Goal: Task Accomplishment & Management: Manage account settings

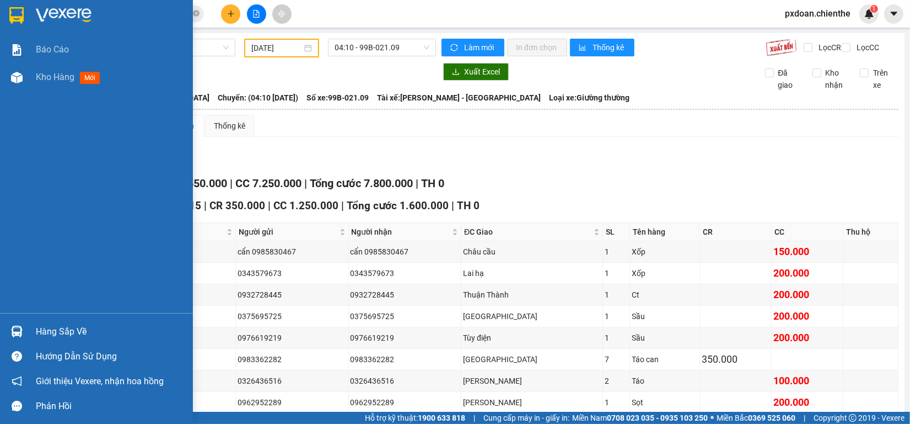
click at [13, 78] on img at bounding box center [17, 78] width 12 height 12
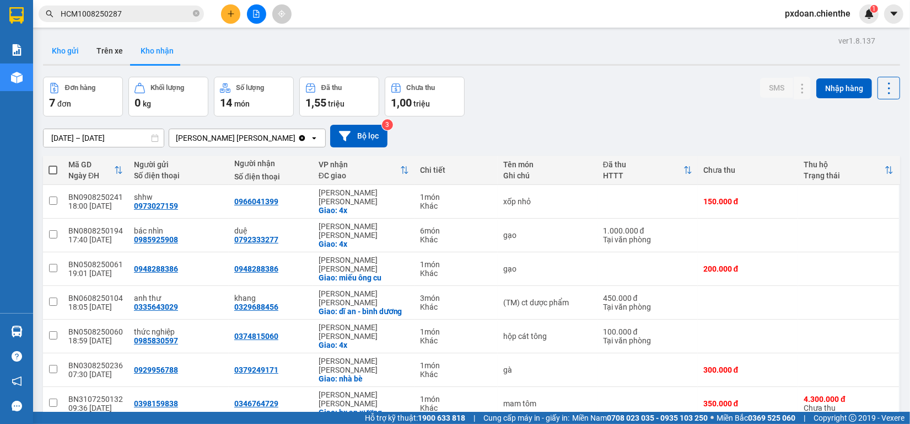
click at [67, 48] on button "Kho gửi" at bounding box center [65, 50] width 45 height 26
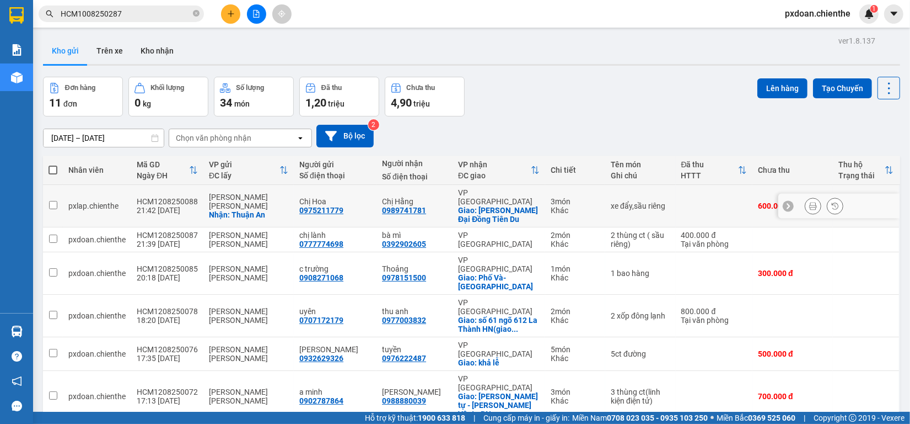
click at [175, 208] on div "21:42 [DATE]" at bounding box center [167, 210] width 61 height 9
checkbox input "true"
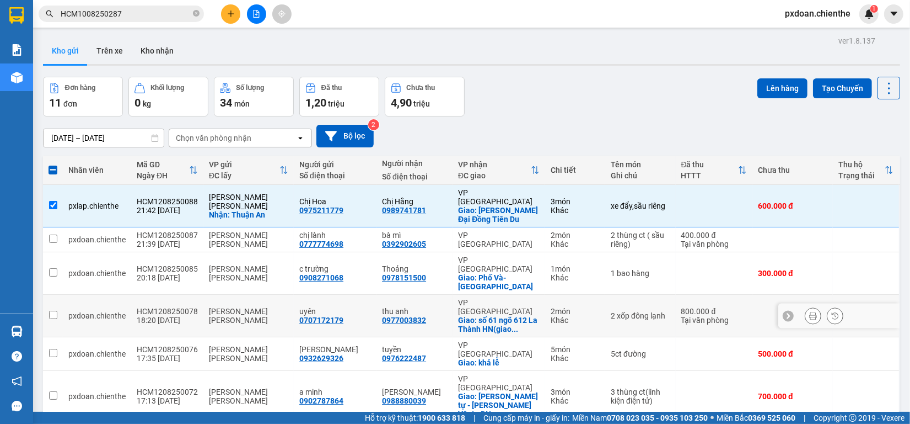
click at [178, 307] on div "HCM1208250078" at bounding box center [167, 311] width 61 height 9
checkbox input "true"
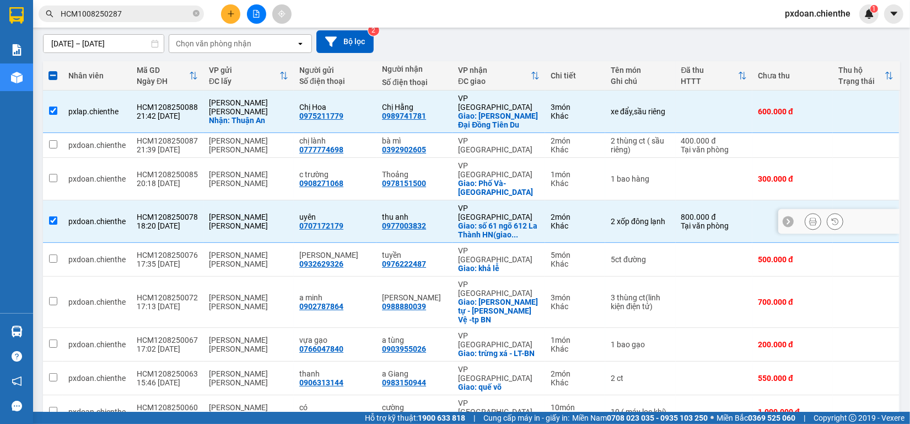
scroll to position [112, 0]
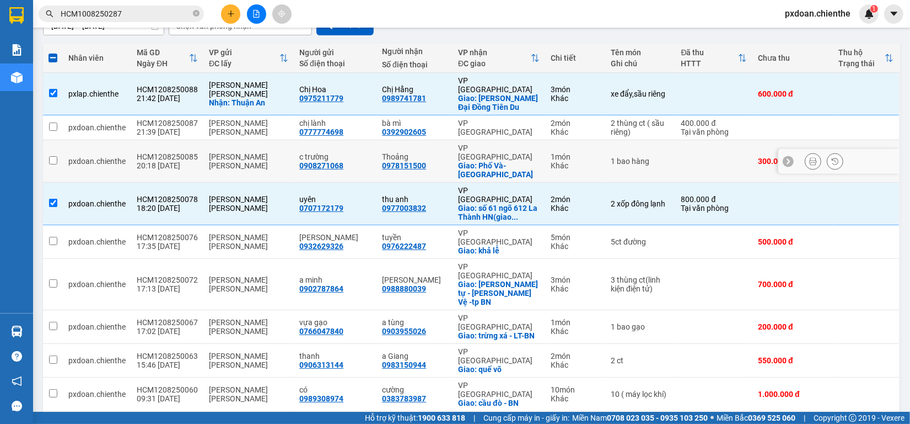
click at [204, 147] on td "[PERSON_NAME] [PERSON_NAME]" at bounding box center [248, 161] width 90 height 42
checkbox input "true"
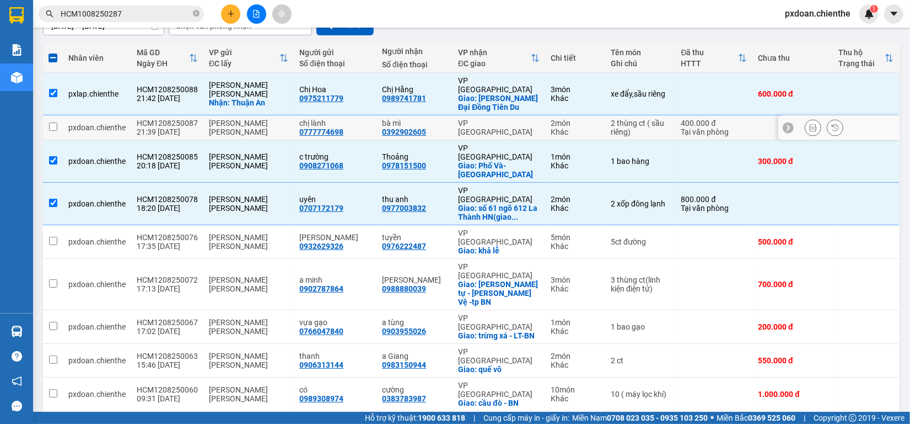
click at [238, 122] on div "[PERSON_NAME] [PERSON_NAME]" at bounding box center [248, 128] width 79 height 18
checkbox input "true"
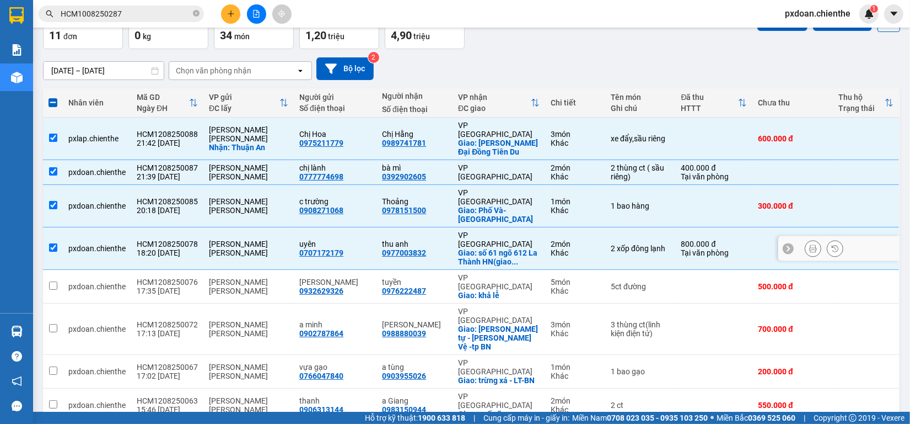
scroll to position [43, 0]
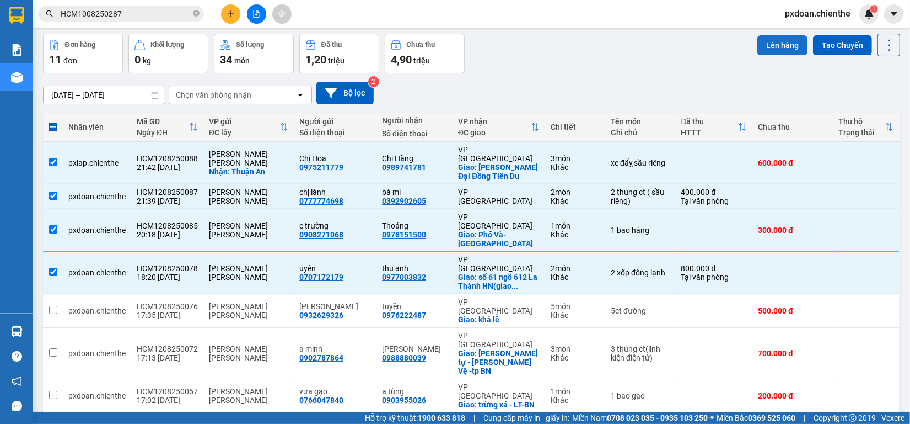
click at [774, 47] on button "Lên hàng" at bounding box center [783, 45] width 50 height 20
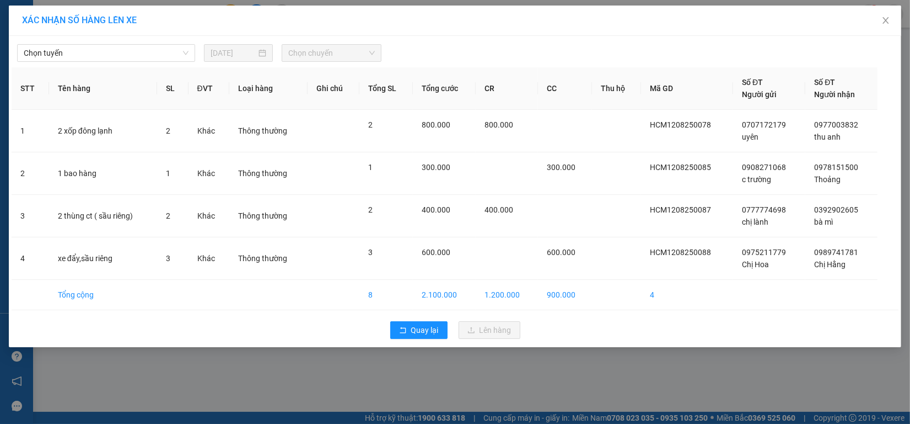
click at [143, 62] on div "[PERSON_NAME] [DATE] [PERSON_NAME] STT Tên hàng SL ĐVT [PERSON_NAME] hàng Ghi […" at bounding box center [455, 191] width 893 height 311
click at [143, 51] on span "Chọn tuyến" at bounding box center [106, 53] width 165 height 17
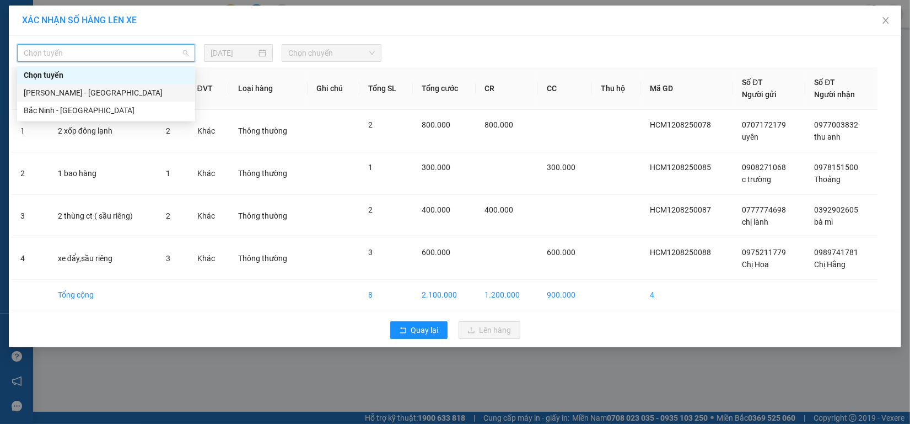
click at [117, 87] on div "[PERSON_NAME] - [GEOGRAPHIC_DATA]" at bounding box center [106, 93] width 165 height 12
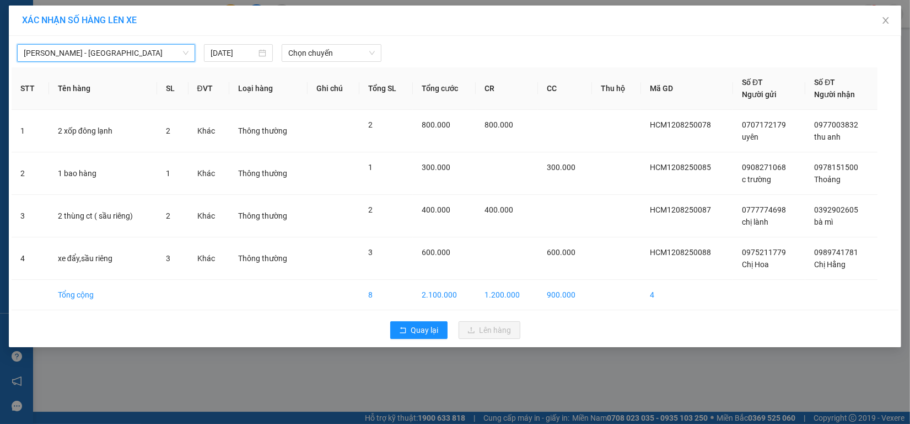
click at [240, 39] on div "[PERSON_NAME] - [GEOGRAPHIC_DATA][PERSON_NAME][PERSON_NAME] - [GEOGRAPHIC_DATA]…" at bounding box center [455, 50] width 887 height 23
click at [232, 50] on input "[DATE]" at bounding box center [234, 53] width 46 height 12
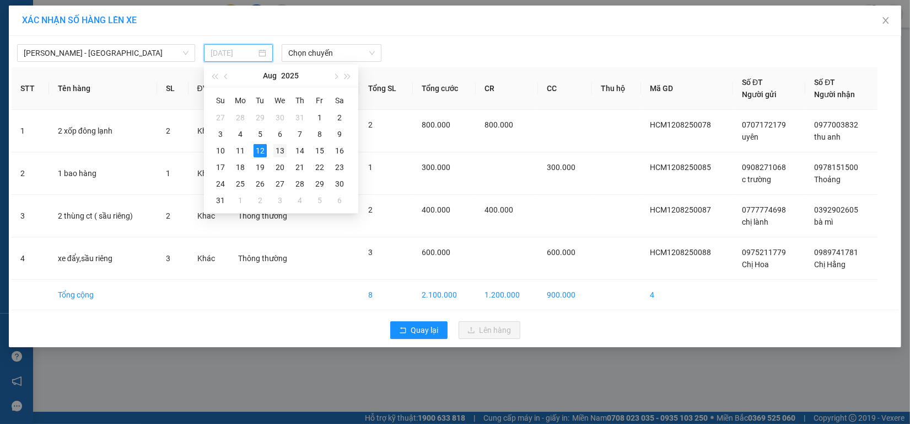
click at [280, 147] on div "13" at bounding box center [280, 150] width 13 height 13
type input "[DATE]"
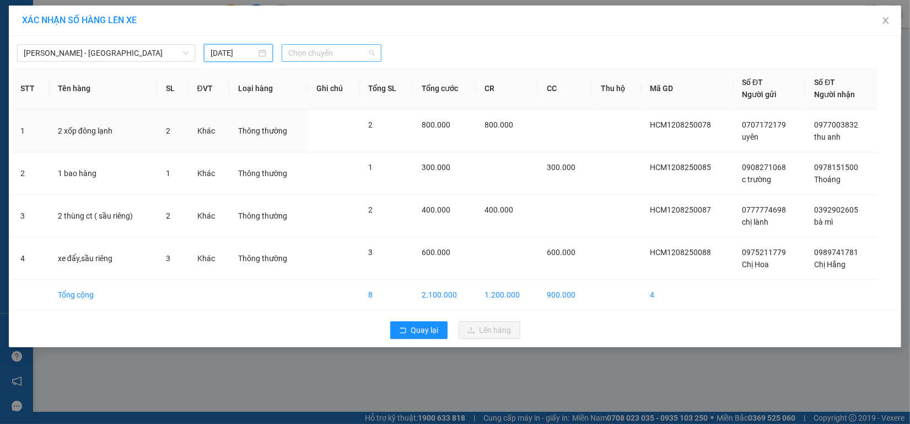
click at [315, 53] on span "Chọn chuyến" at bounding box center [331, 53] width 87 height 17
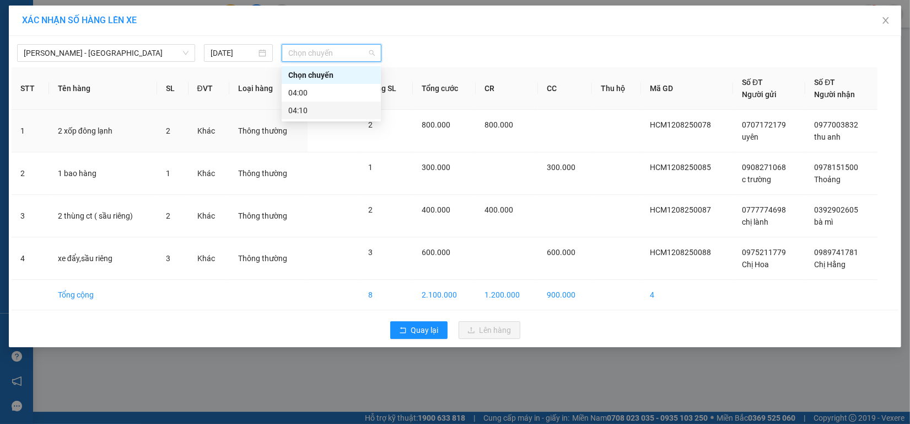
click at [312, 106] on div "04:10" at bounding box center [331, 110] width 86 height 12
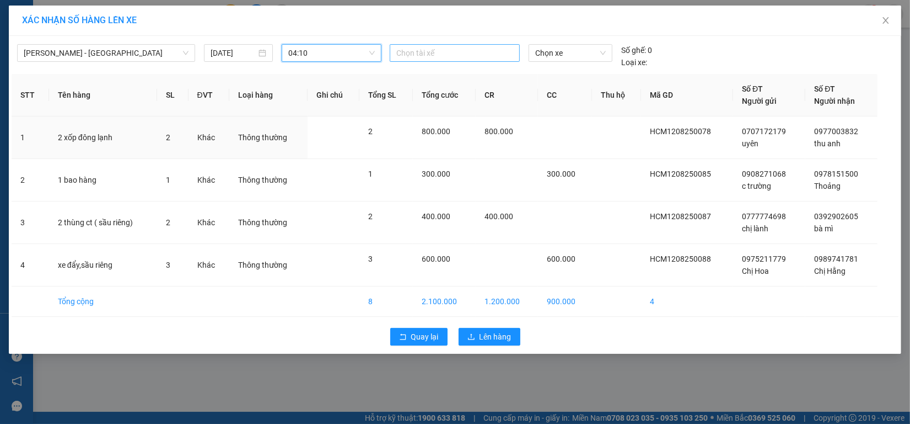
click at [426, 56] on div at bounding box center [455, 52] width 125 height 13
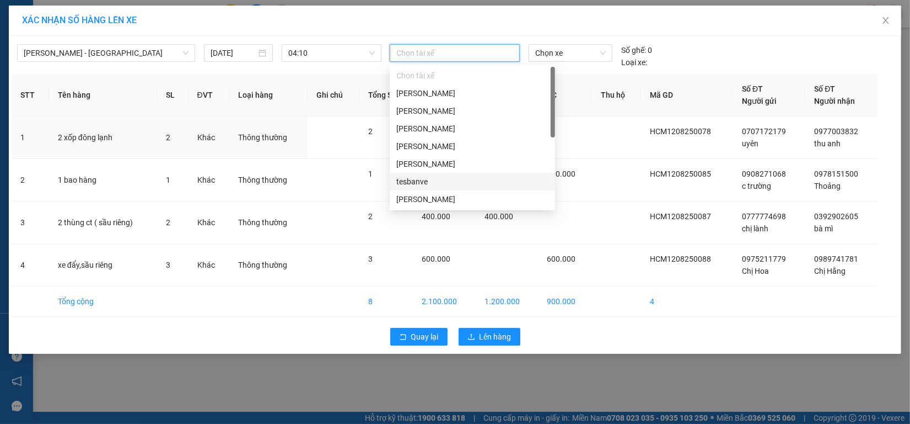
click at [447, 178] on div "tesbanve" at bounding box center [473, 181] width 152 height 12
click at [458, 113] on div "[PERSON_NAME]" at bounding box center [473, 111] width 152 height 12
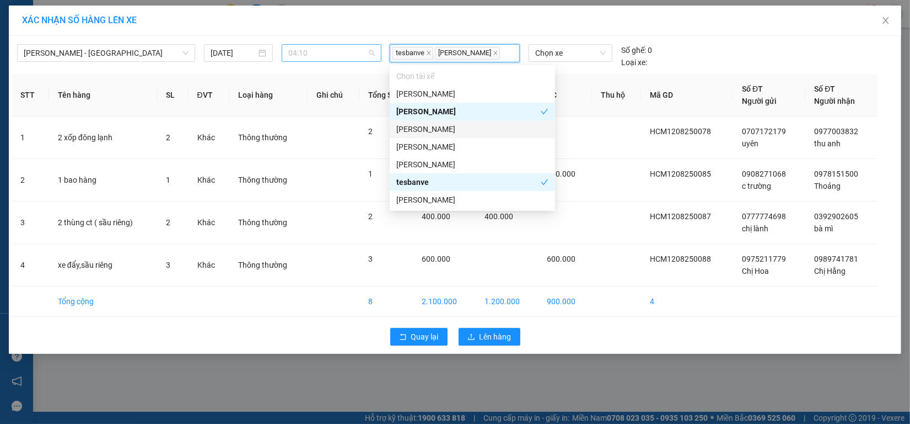
click at [317, 45] on span "04:10" at bounding box center [331, 53] width 87 height 17
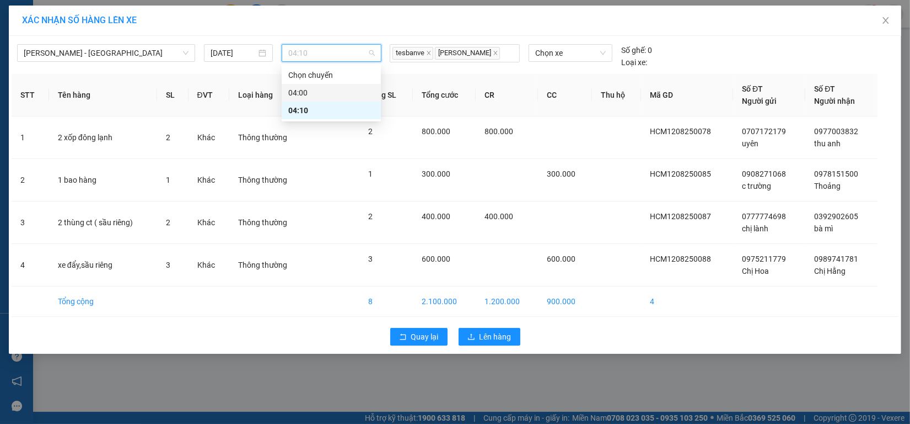
click at [326, 95] on div "04:00" at bounding box center [331, 93] width 86 height 12
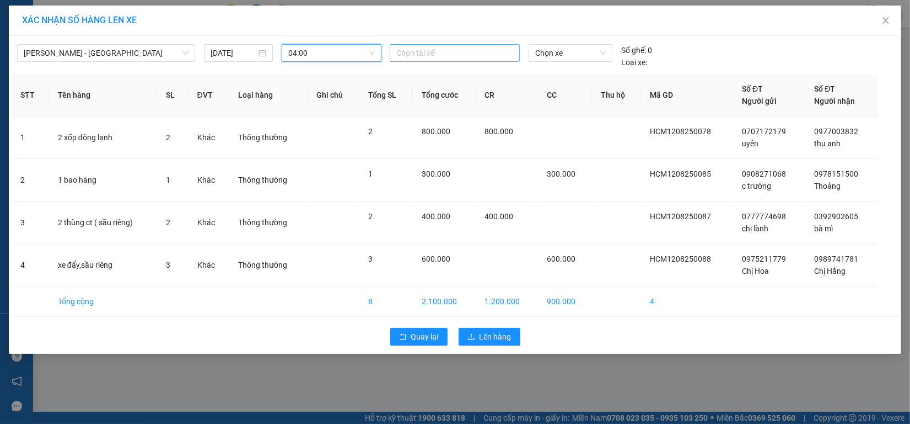
click at [435, 51] on div at bounding box center [455, 52] width 125 height 13
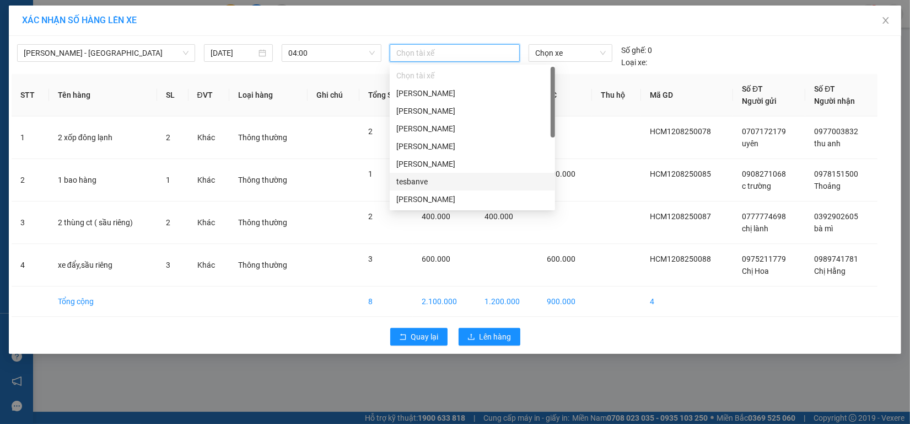
click at [448, 174] on div "tesbanve" at bounding box center [472, 182] width 165 height 18
click at [451, 108] on div "[PERSON_NAME]" at bounding box center [473, 111] width 152 height 12
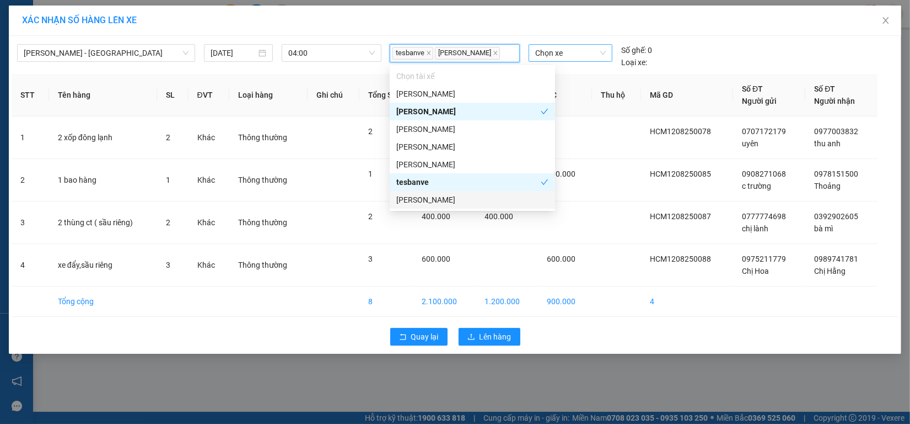
click at [574, 54] on span "Chọn xe" at bounding box center [570, 53] width 71 height 17
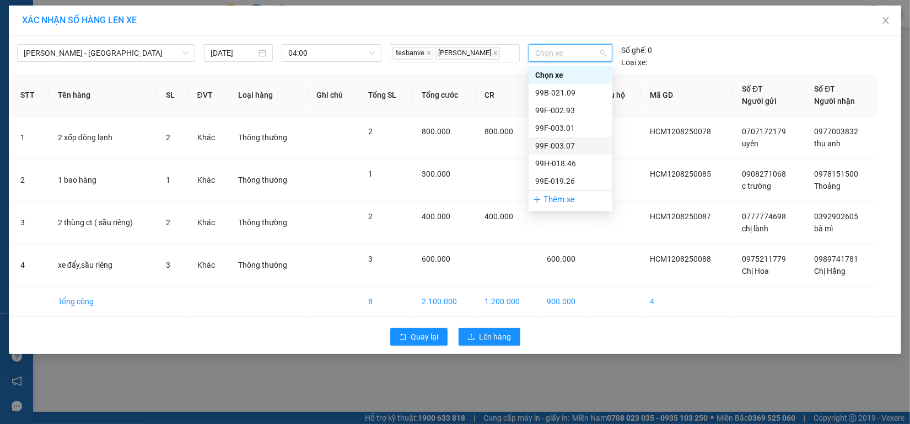
click at [578, 145] on div "99F-003.07" at bounding box center [570, 146] width 71 height 12
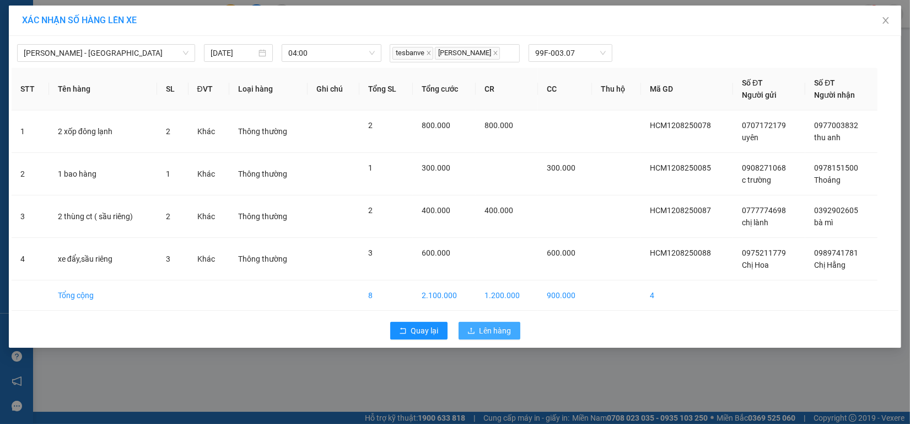
click at [495, 331] on span "Lên hàng" at bounding box center [496, 330] width 32 height 12
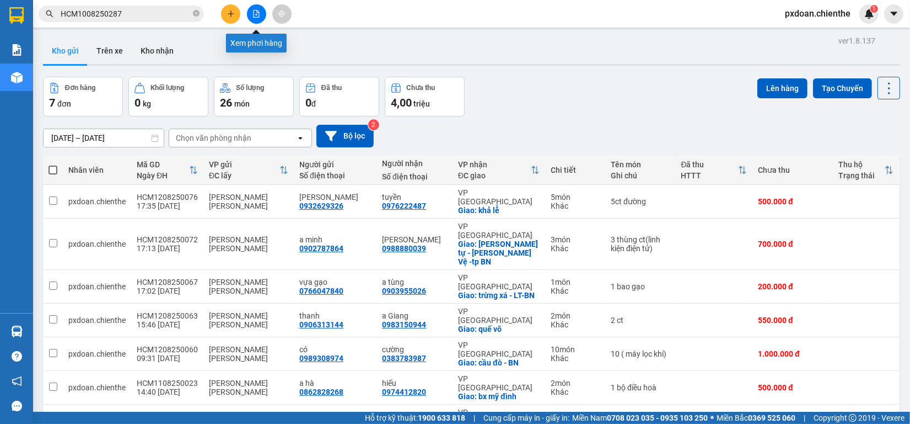
click at [258, 9] on button at bounding box center [256, 13] width 19 height 19
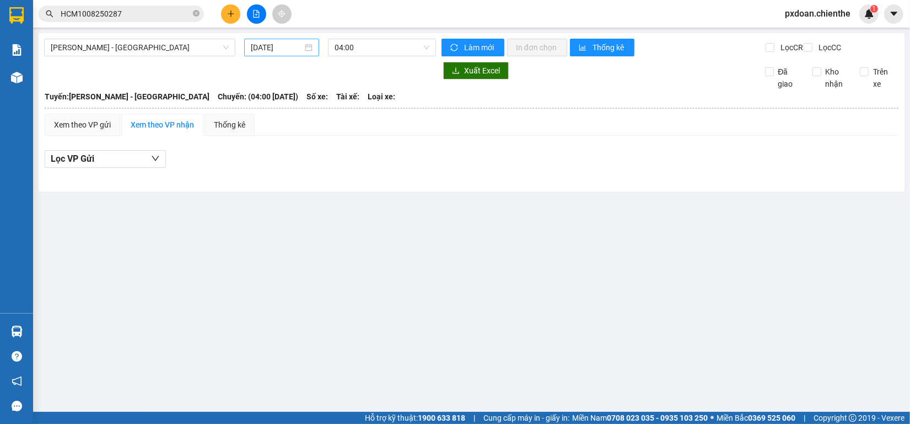
click at [268, 49] on input "[DATE]" at bounding box center [276, 47] width 51 height 12
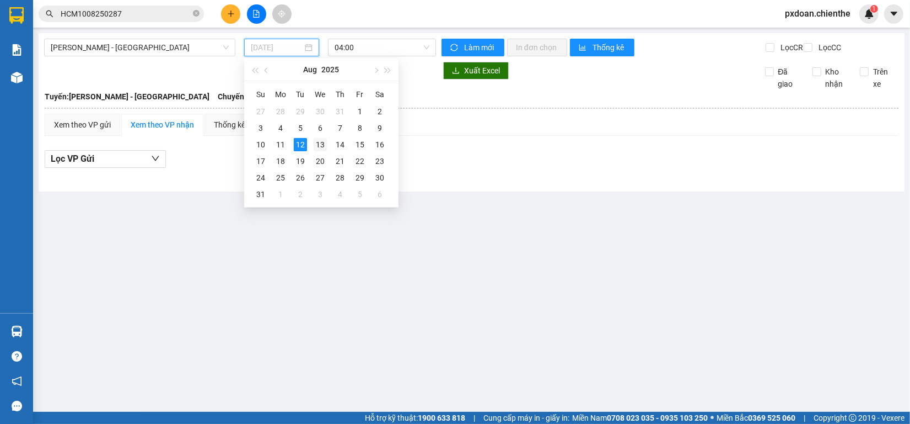
click at [326, 142] on div "13" at bounding box center [320, 144] width 13 height 13
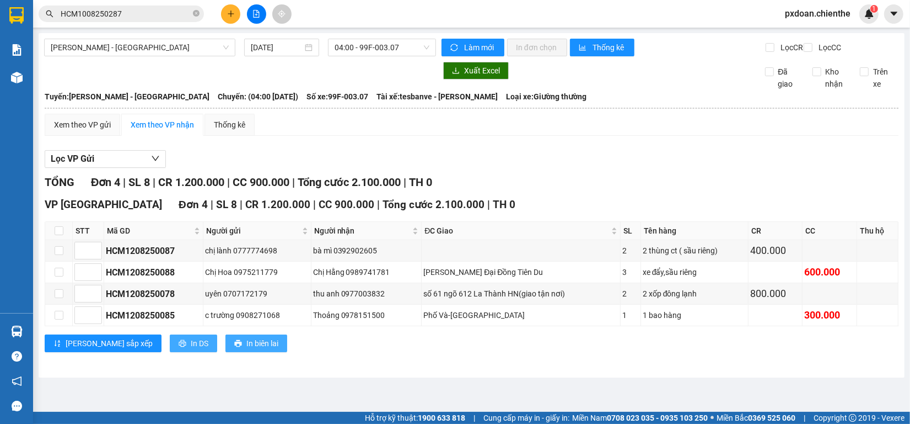
drag, startPoint x: 162, startPoint y: 346, endPoint x: 181, endPoint y: 349, distance: 19.5
click at [170, 347] on button "In DS" at bounding box center [193, 343] width 47 height 18
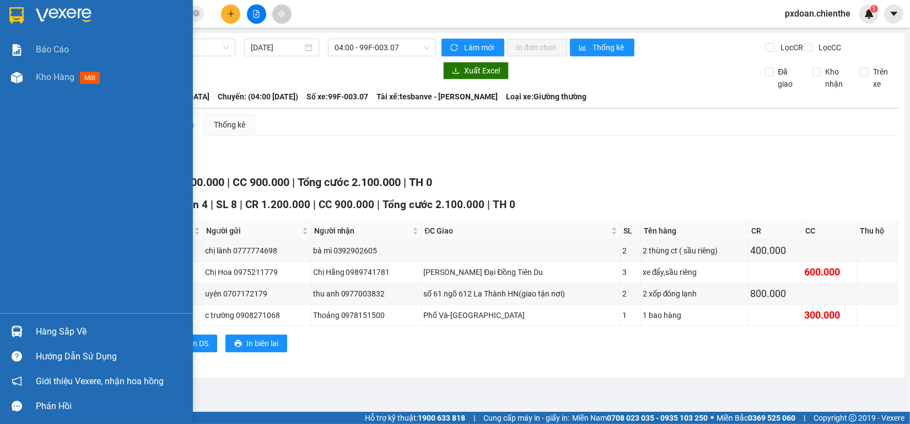
drag, startPoint x: 29, startPoint y: 326, endPoint x: 50, endPoint y: 323, distance: 21.8
click at [29, 326] on div "Hàng sắp về" at bounding box center [96, 331] width 193 height 25
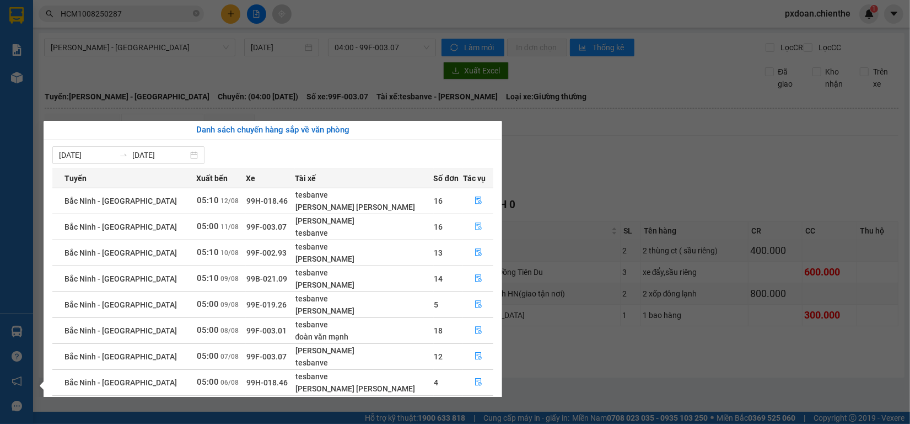
click at [477, 226] on icon "file-done" at bounding box center [478, 226] width 7 height 8
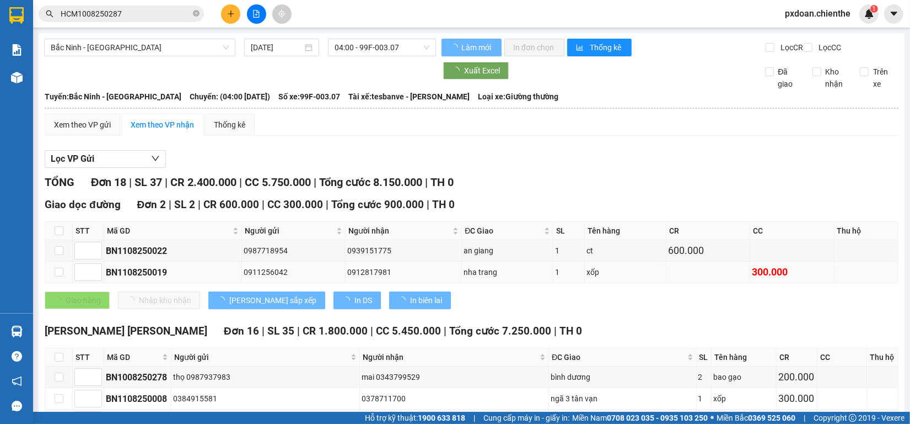
type input "[DATE]"
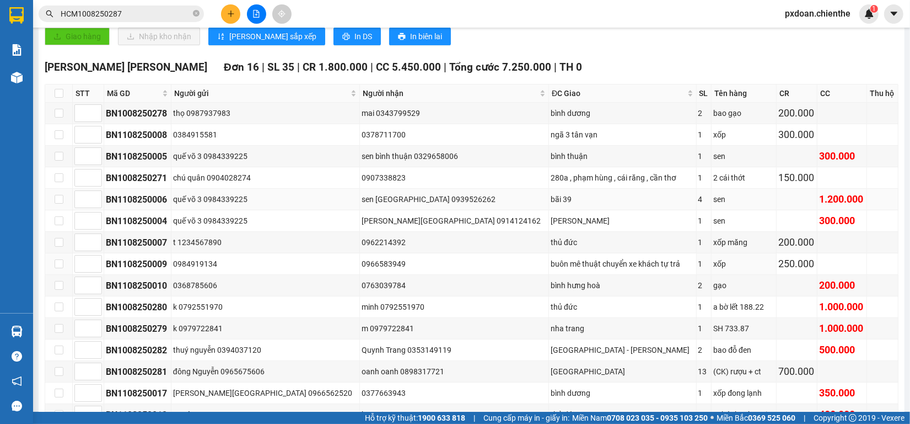
scroll to position [276, 0]
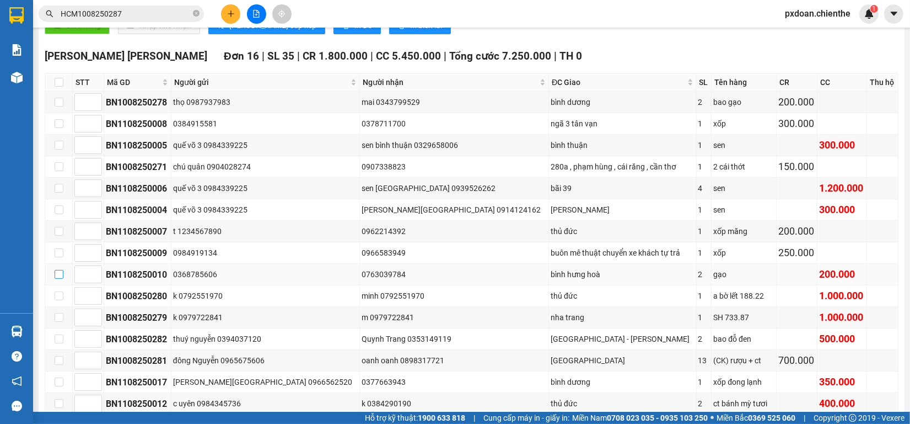
click at [58, 278] on input "checkbox" at bounding box center [59, 274] width 9 height 9
checkbox input "true"
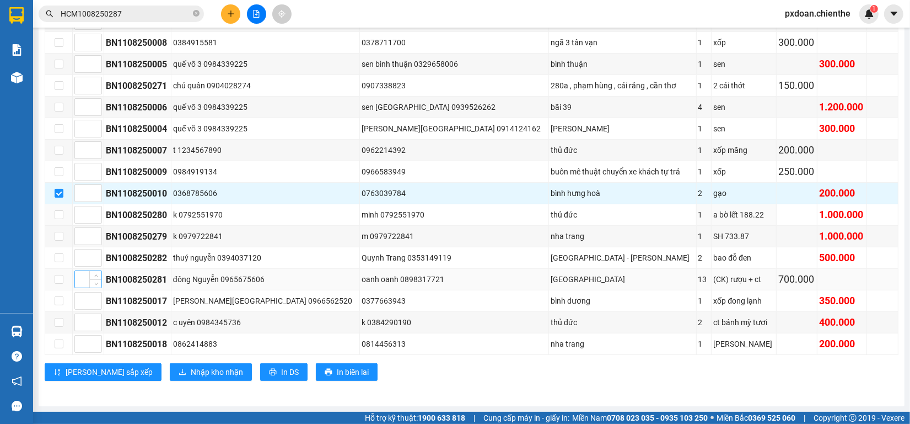
scroll to position [373, 0]
click at [62, 301] on input "checkbox" at bounding box center [59, 300] width 9 height 9
checkbox input "true"
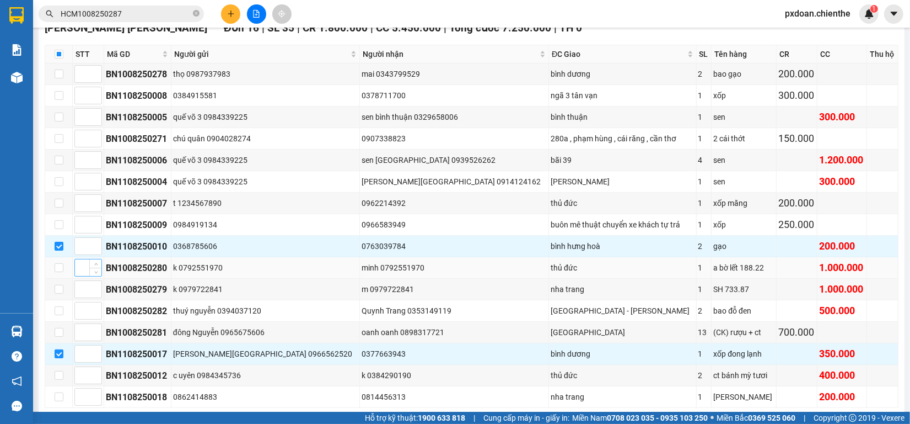
scroll to position [235, 0]
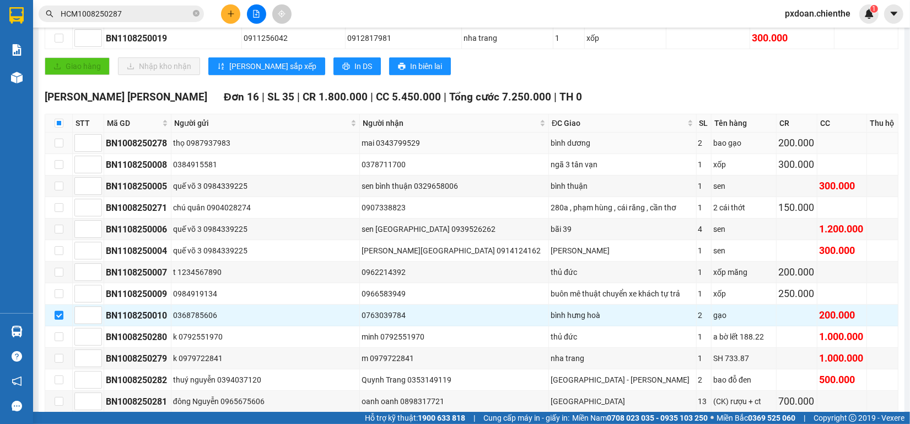
click at [63, 149] on td at bounding box center [59, 143] width 28 height 22
click at [57, 147] on input "checkbox" at bounding box center [59, 142] width 9 height 9
checkbox input "true"
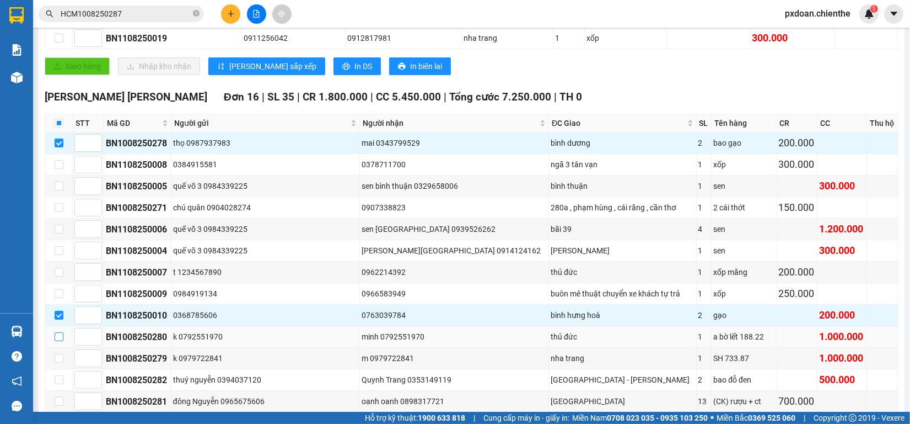
click at [60, 341] on input "checkbox" at bounding box center [59, 336] width 9 height 9
checkbox input "true"
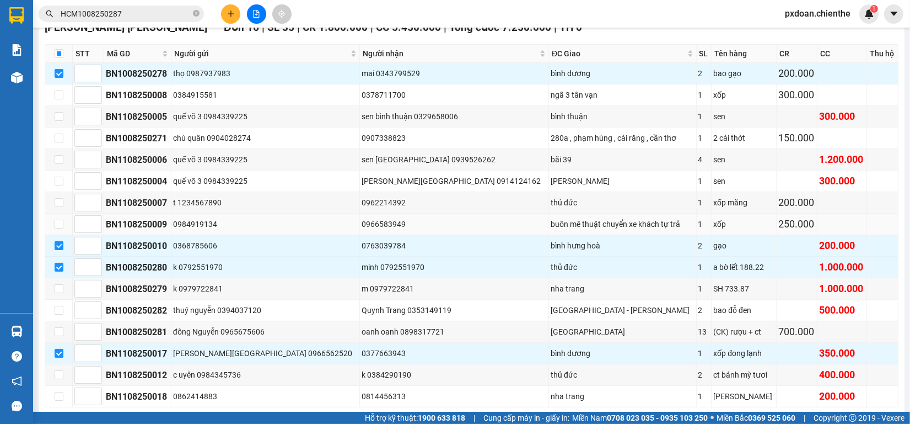
scroll to position [373, 0]
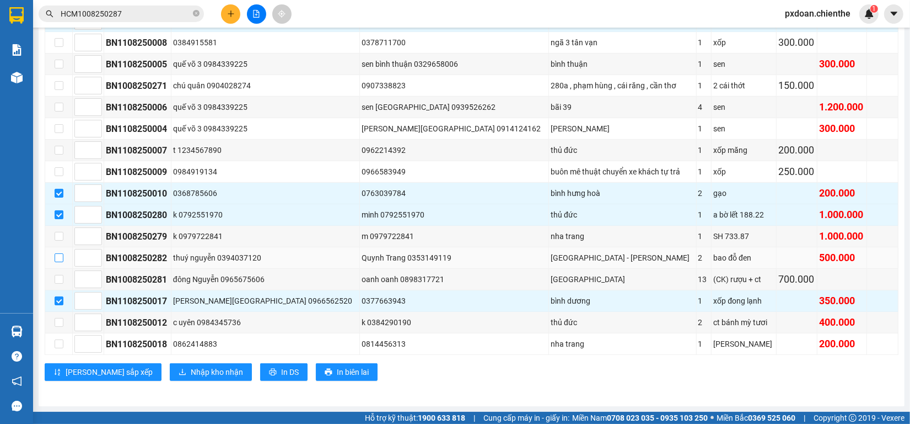
click at [61, 262] on label at bounding box center [59, 257] width 9 height 12
click at [61, 262] on input "checkbox" at bounding box center [59, 257] width 9 height 9
checkbox input "true"
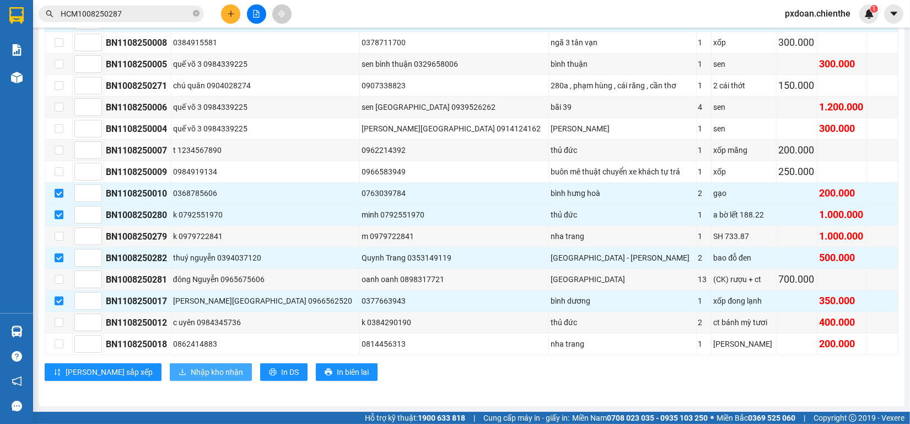
click at [191, 375] on span "Nhập kho nhận" at bounding box center [217, 372] width 52 height 12
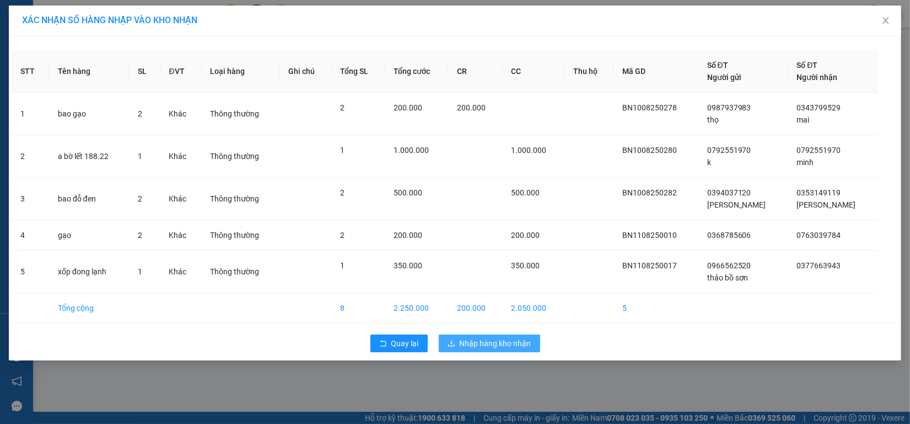
click at [484, 346] on span "Nhập hàng kho nhận" at bounding box center [496, 343] width 72 height 12
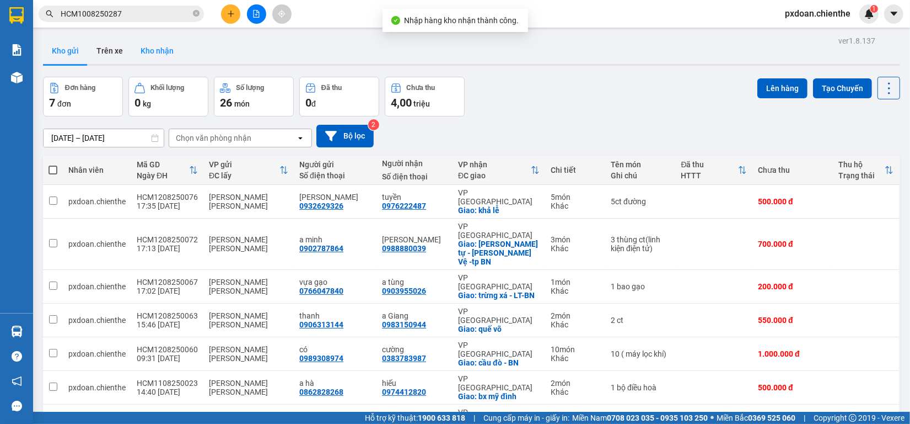
click at [167, 56] on button "Kho nhận" at bounding box center [157, 50] width 51 height 26
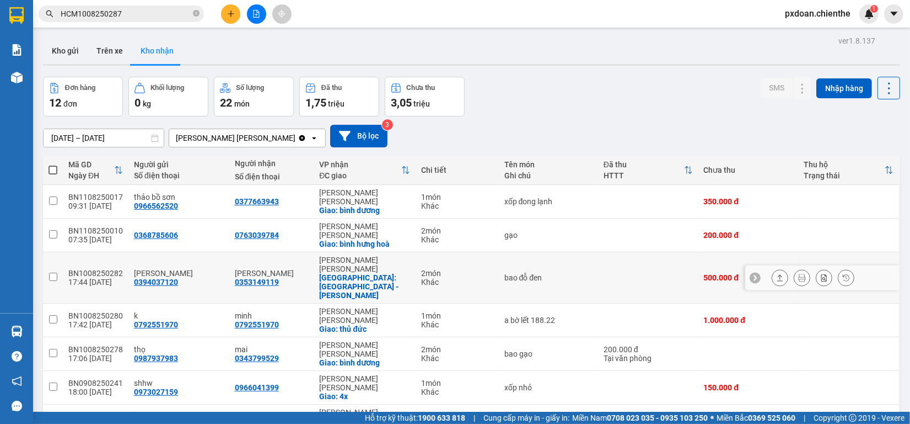
click at [113, 269] on div "BN1008250282" at bounding box center [95, 273] width 55 height 9
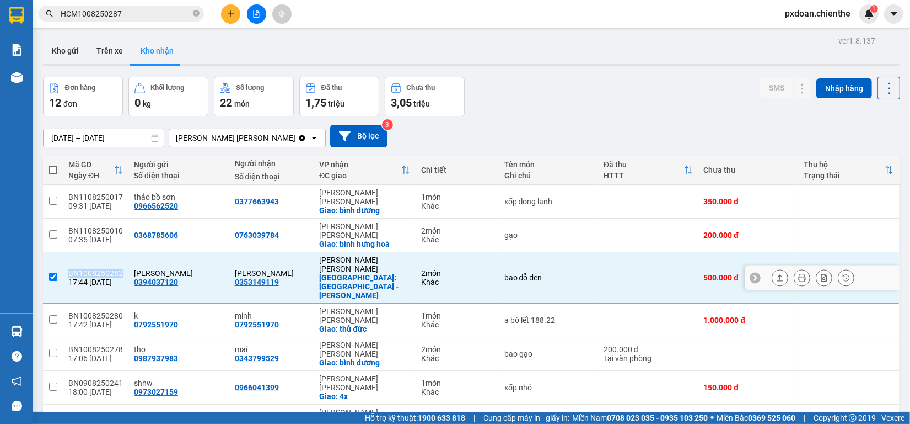
click at [113, 269] on div "BN1008250282" at bounding box center [95, 273] width 55 height 9
checkbox input "false"
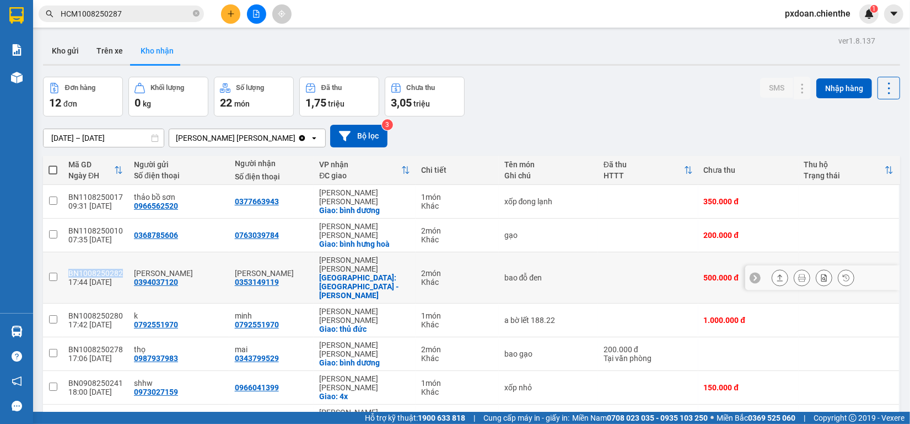
copy div "BN1008250282"
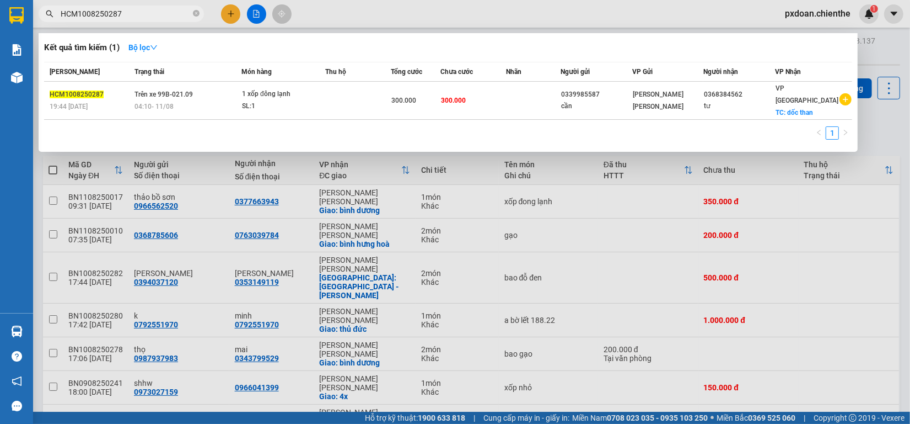
click at [117, 9] on input "HCM1008250287" at bounding box center [126, 14] width 130 height 12
paste input "BN1008250282"
click at [117, 9] on input "BN1008250282" at bounding box center [126, 14] width 130 height 12
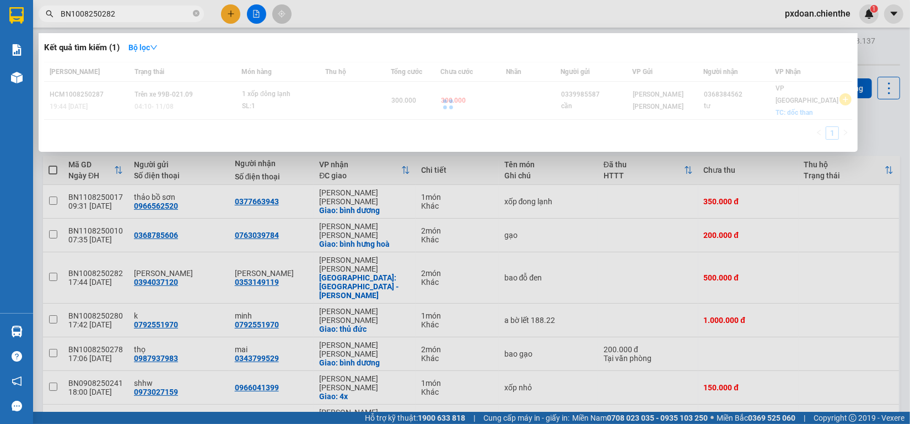
type input "BN1008250282"
click at [265, 94] on div at bounding box center [448, 104] width 808 height 84
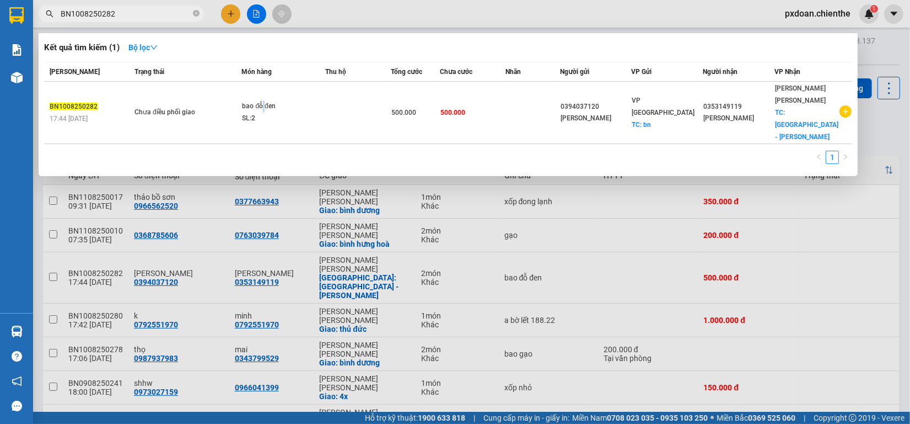
click at [265, 100] on div "bao đỗ đen" at bounding box center [283, 106] width 83 height 12
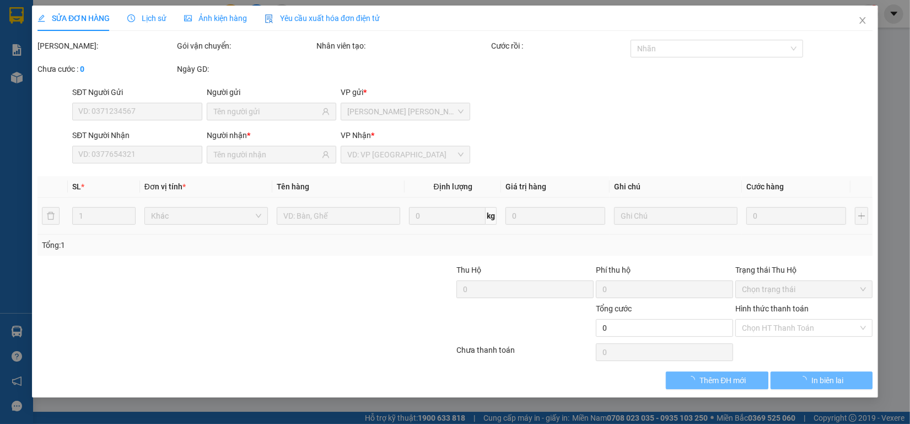
type input "0394037120"
type input "[PERSON_NAME]"
type input "0353149119"
type input "[PERSON_NAME]"
type input "500.000"
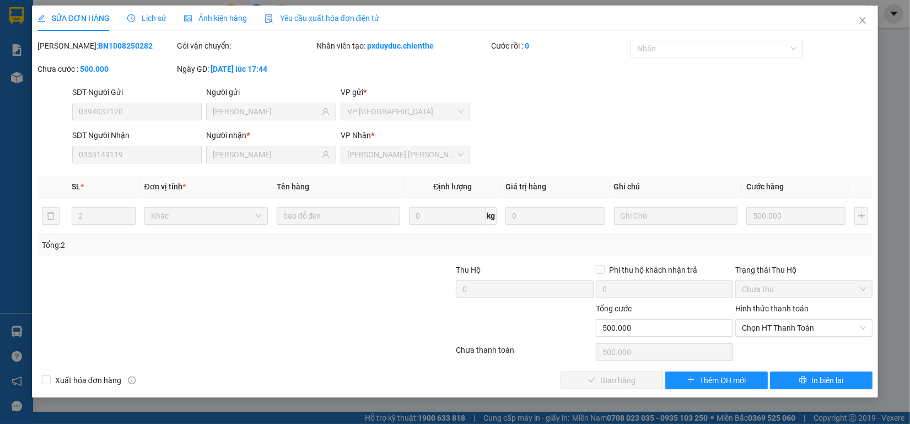
drag, startPoint x: 781, startPoint y: 326, endPoint x: 781, endPoint y: 337, distance: 11.0
click at [781, 327] on span "Chọn HT Thanh Toán" at bounding box center [804, 327] width 124 height 17
click at [768, 353] on div "Tại văn phòng" at bounding box center [804, 350] width 124 height 12
type input "0"
click at [610, 390] on div "SỬA ĐƠN HÀNG Lịch sử [PERSON_NAME] hàng Yêu cầu xuất [PERSON_NAME] điện tử Tota…" at bounding box center [455, 202] width 847 height 392
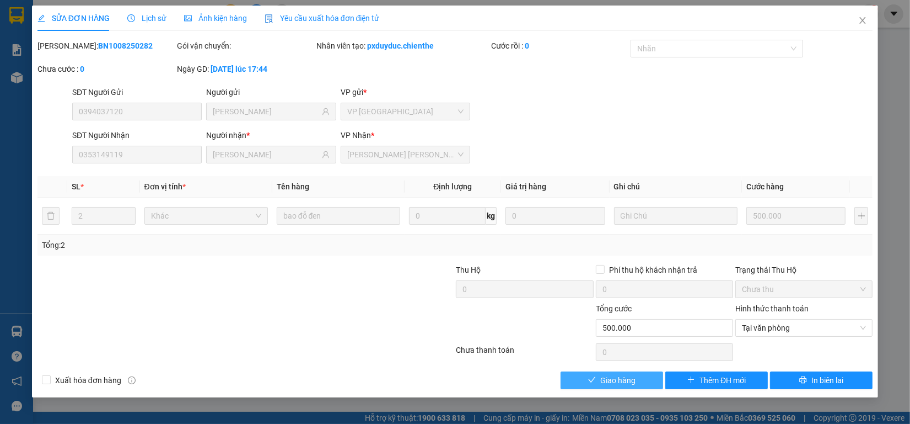
click at [599, 382] on button "Giao hàng" at bounding box center [612, 380] width 103 height 18
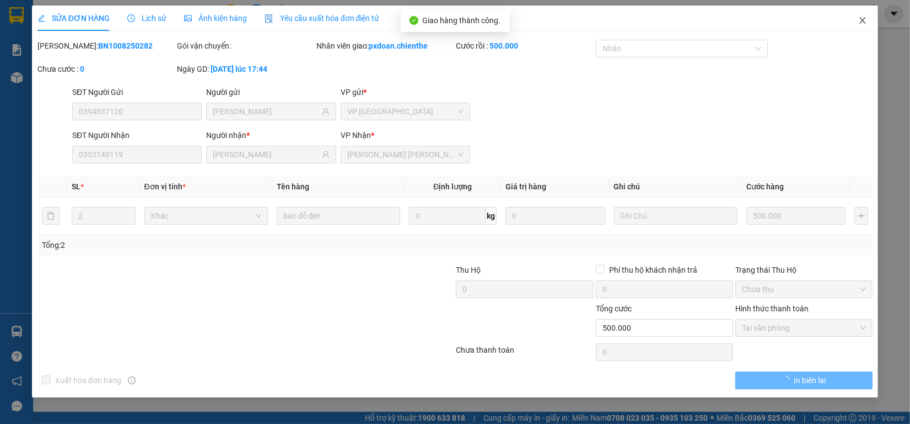
click at [860, 14] on span "Close" at bounding box center [863, 21] width 31 height 31
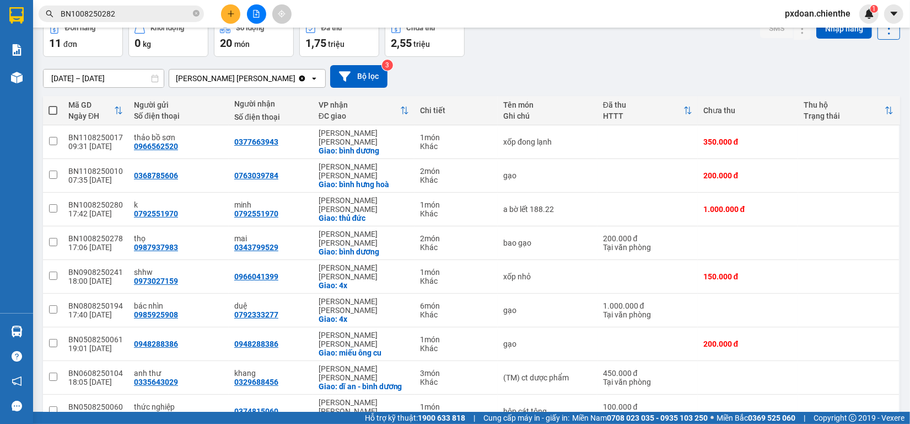
scroll to position [48, 0]
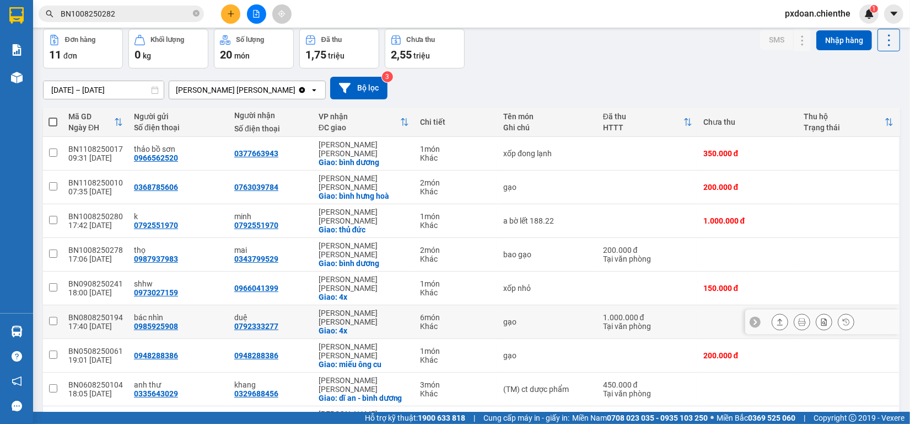
click at [106, 313] on div "BN0808250194" at bounding box center [95, 317] width 55 height 9
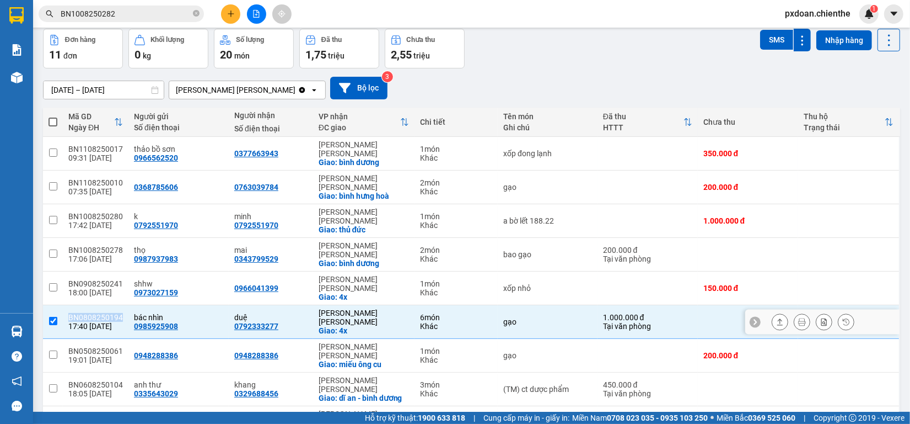
click at [106, 313] on div "BN0808250194" at bounding box center [95, 317] width 55 height 9
checkbox input "false"
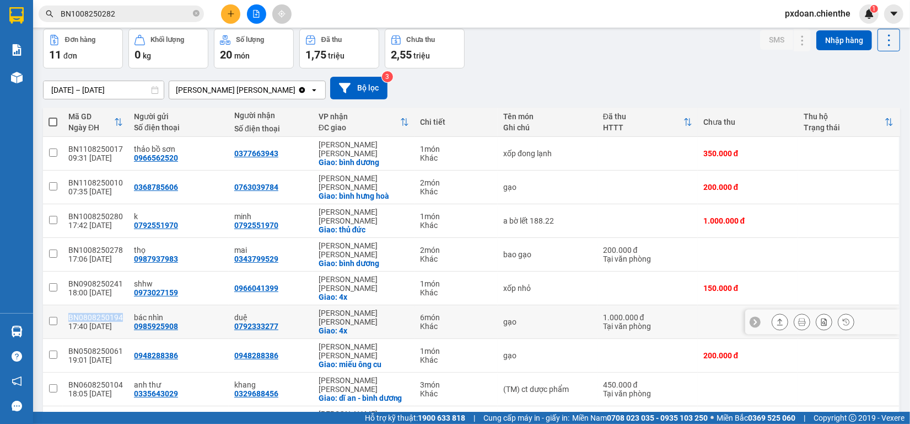
copy div "BN0808250194"
click at [141, 17] on input "BN1008250282" at bounding box center [126, 14] width 130 height 12
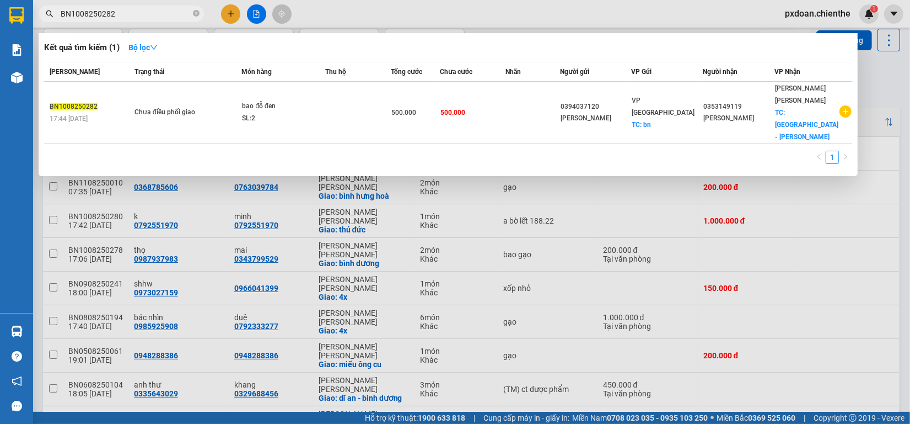
paste input "0808250194"
click at [141, 17] on input "BN0808250194" at bounding box center [126, 14] width 130 height 12
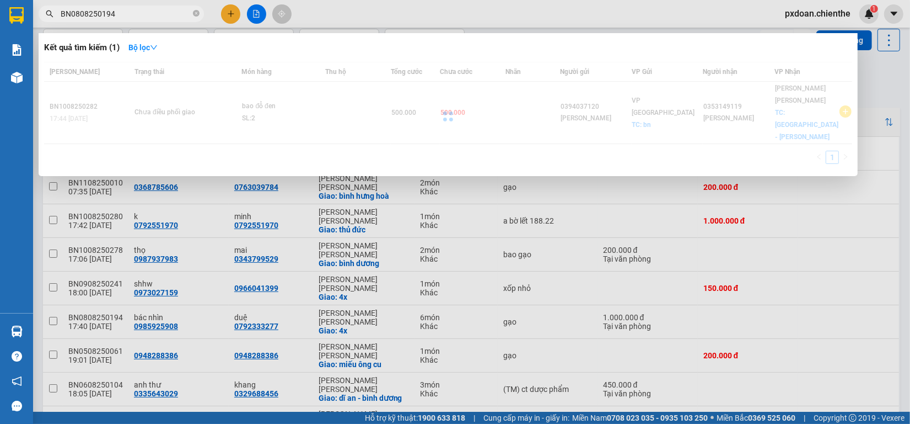
type input "BN0808250194"
click at [298, 98] on div at bounding box center [448, 116] width 808 height 109
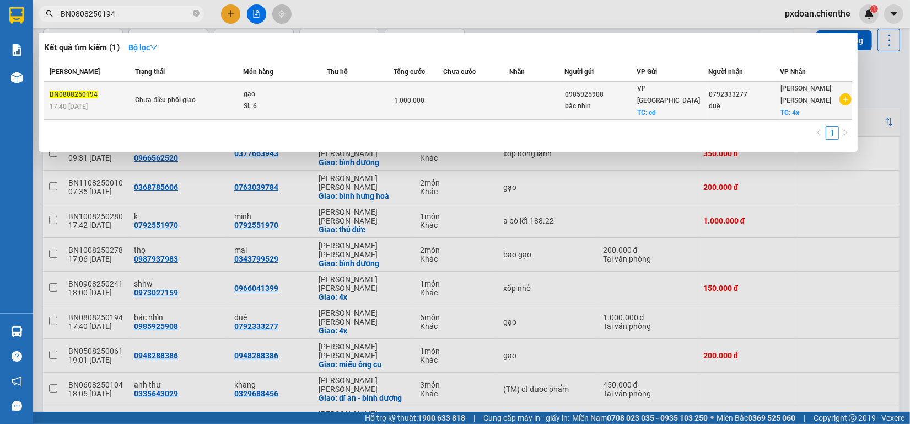
click at [298, 100] on div "SL: 6" at bounding box center [285, 106] width 83 height 12
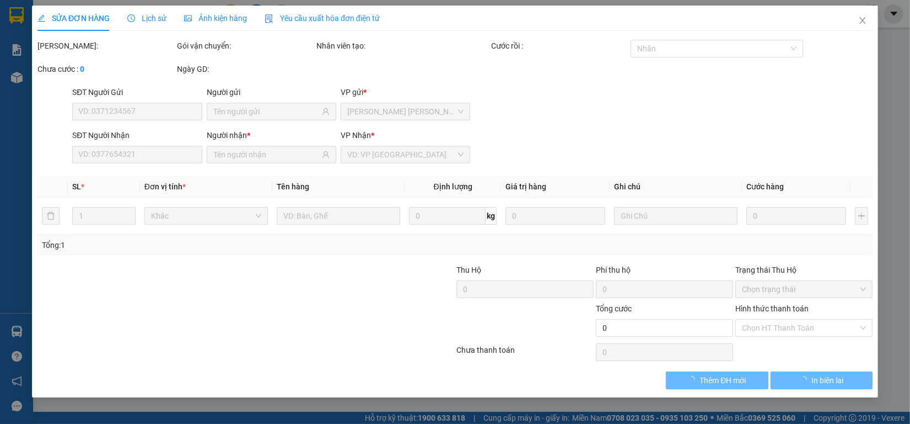
type input "0985925908"
type input "bác nhìn"
type input "0792333277"
type input "duệ"
type input "1.000.000"
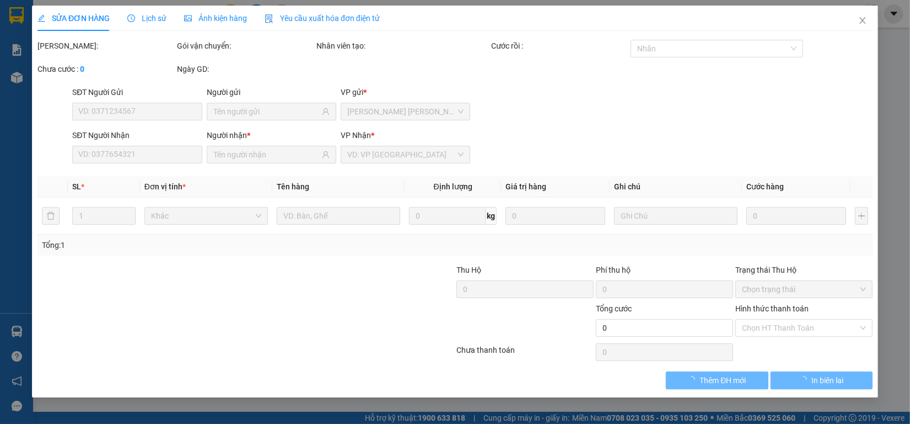
type input "0"
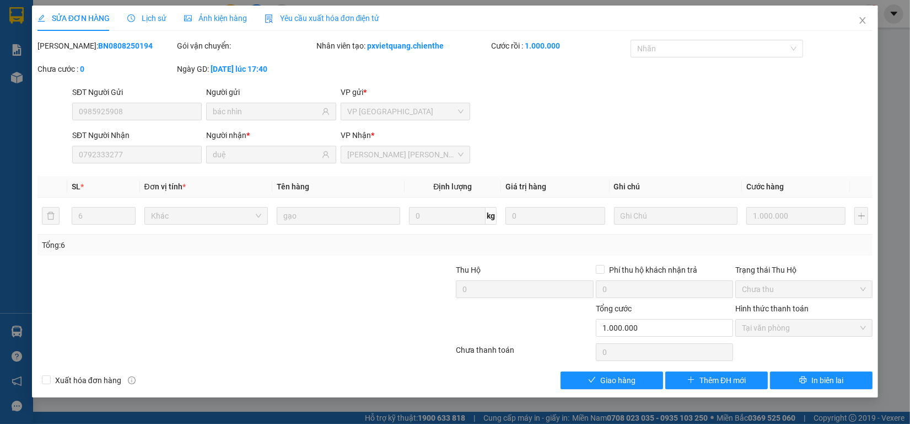
drag, startPoint x: 775, startPoint y: 334, endPoint x: 662, endPoint y: 387, distance: 125.1
click at [774, 335] on span "Tại văn phòng" at bounding box center [804, 327] width 124 height 17
drag, startPoint x: 624, startPoint y: 381, endPoint x: 751, endPoint y: 229, distance: 197.7
click at [628, 378] on span "Giao hàng" at bounding box center [618, 380] width 35 height 12
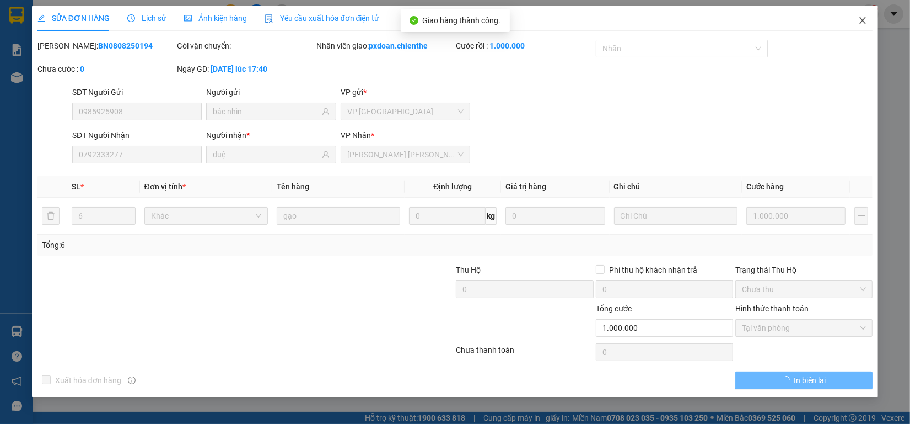
click at [861, 20] on icon "close" at bounding box center [863, 20] width 9 height 9
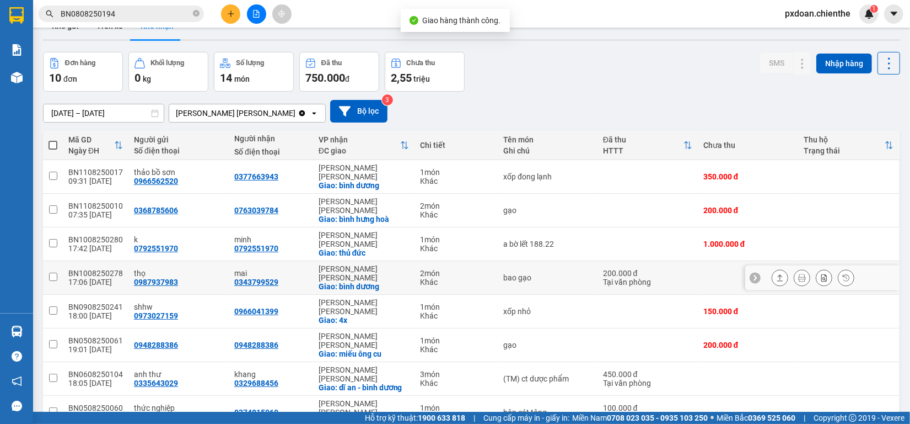
scroll to position [68, 0]
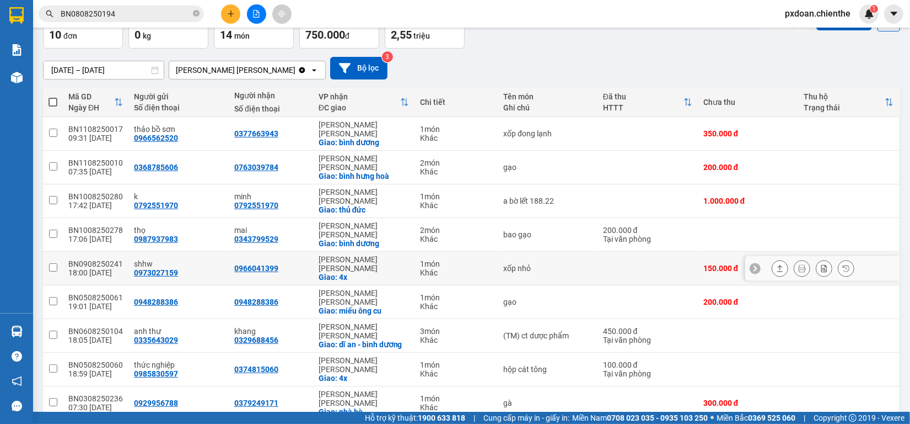
click at [104, 259] on div "BN0908250241" at bounding box center [95, 263] width 55 height 9
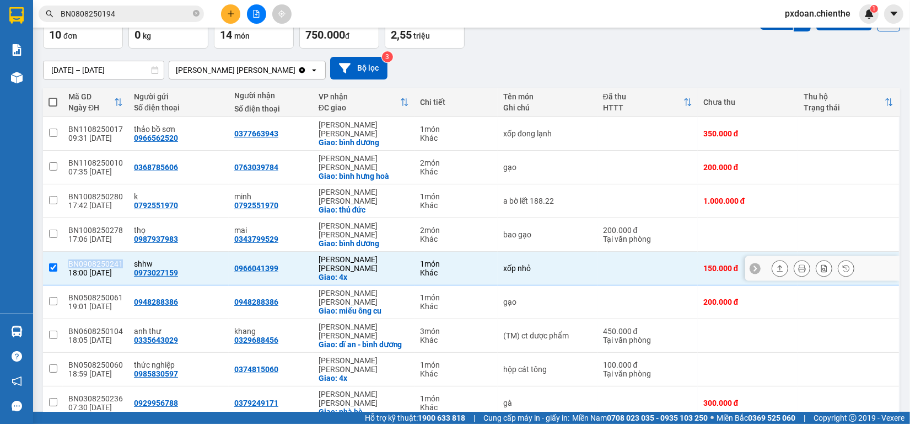
click at [104, 259] on div "BN0908250241" at bounding box center [95, 263] width 55 height 9
checkbox input "false"
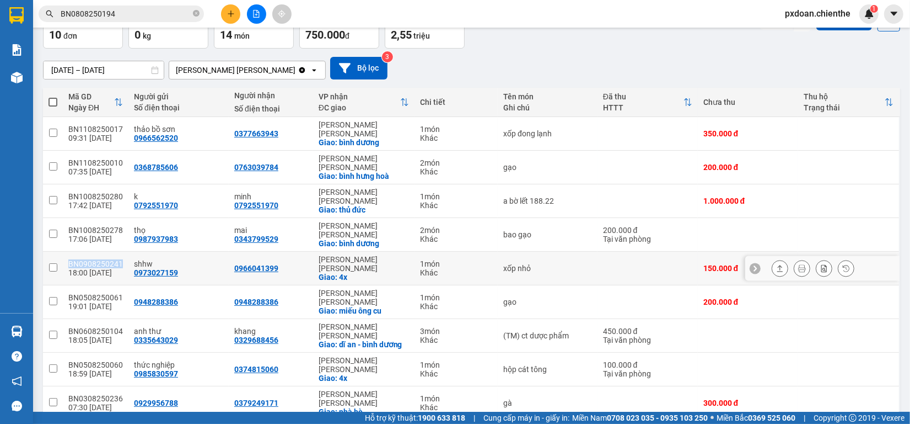
copy div "BN0908250241"
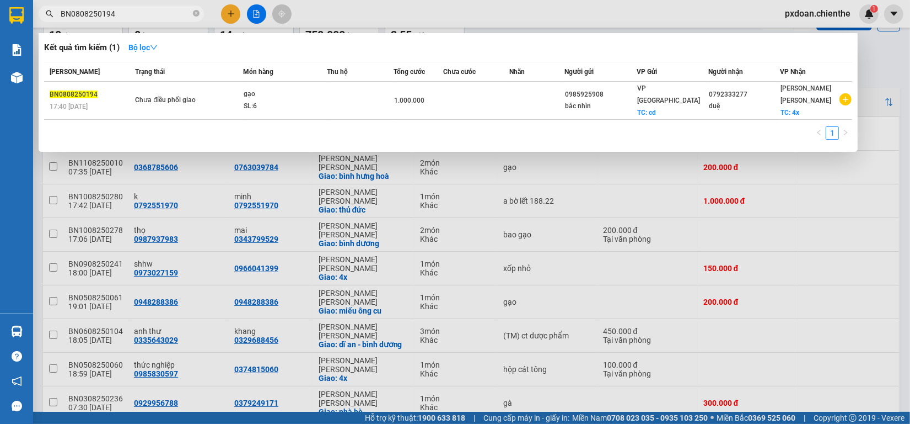
click at [133, 11] on input "BN0808250194" at bounding box center [126, 14] width 130 height 12
paste input "908250241"
click at [133, 11] on input "BN0808250194" at bounding box center [126, 14] width 130 height 12
type input "BN0908250241"
click at [219, 98] on span "Chưa điều phối giao" at bounding box center [189, 100] width 108 height 12
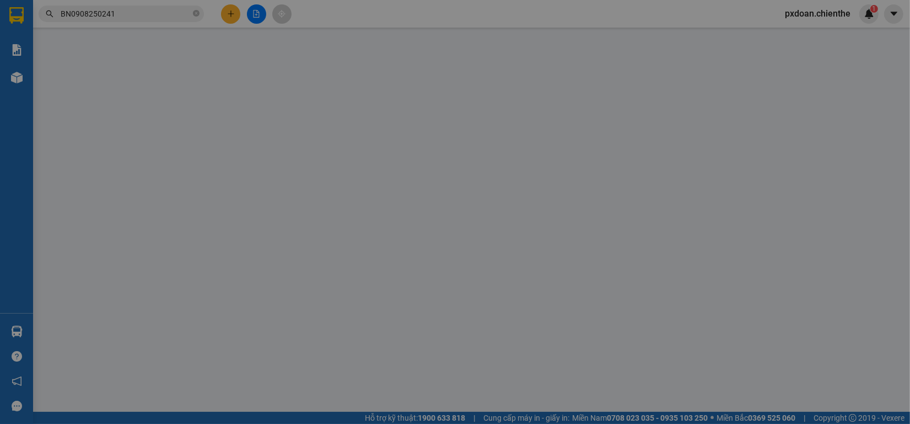
type input "0973027159"
type input "shhw"
type input "0966041399"
type input "150.000"
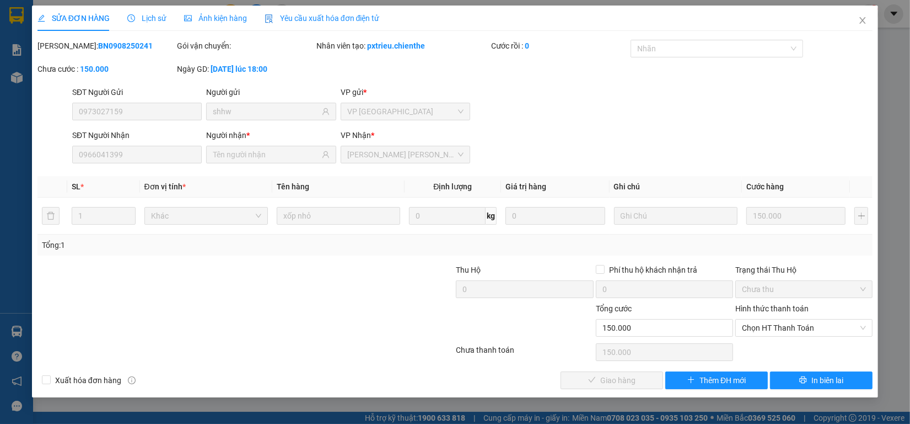
click at [188, 23] on div "Ảnh kiện hàng" at bounding box center [215, 18] width 63 height 12
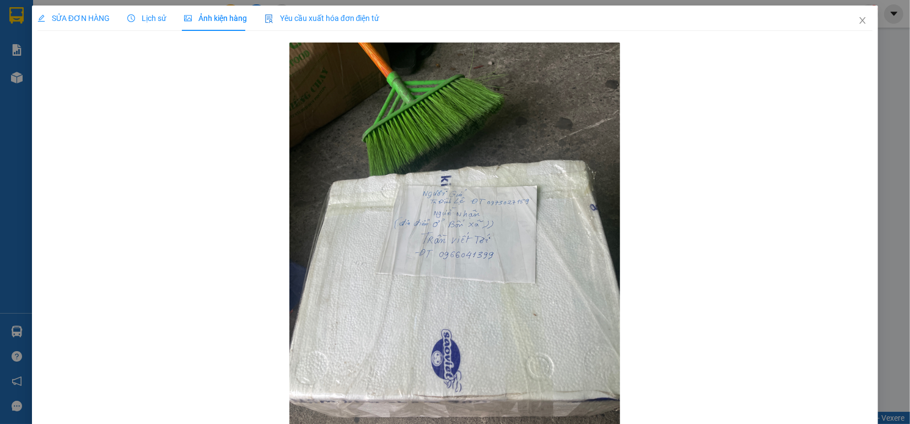
click at [152, 25] on div "Lịch sử" at bounding box center [146, 18] width 39 height 25
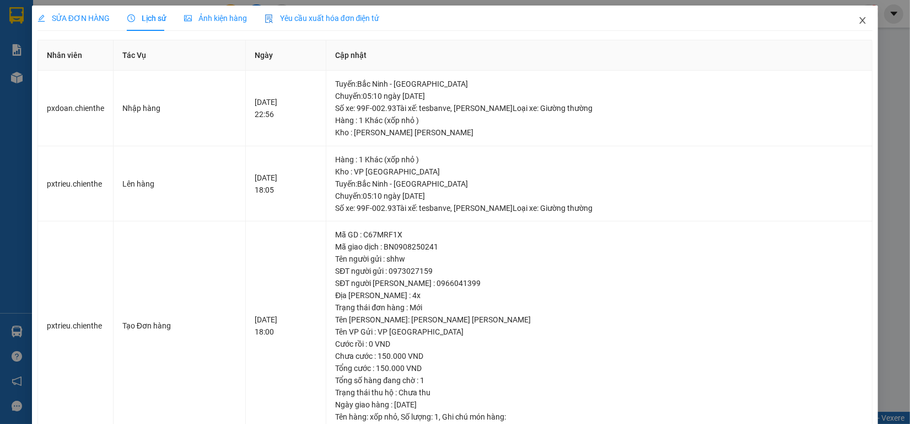
click at [860, 20] on icon "close" at bounding box center [863, 20] width 6 height 7
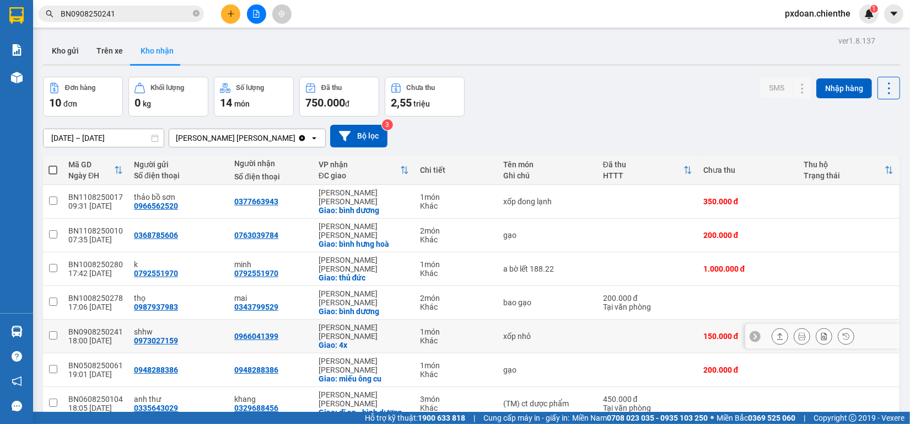
scroll to position [68, 0]
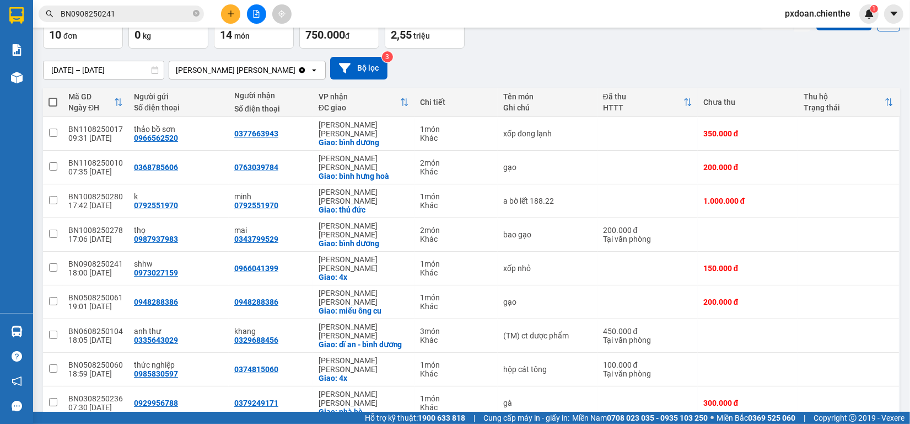
click at [517, 297] on div "gạo" at bounding box center [547, 301] width 89 height 9
checkbox input "true"
